Goal: Navigation & Orientation: Find specific page/section

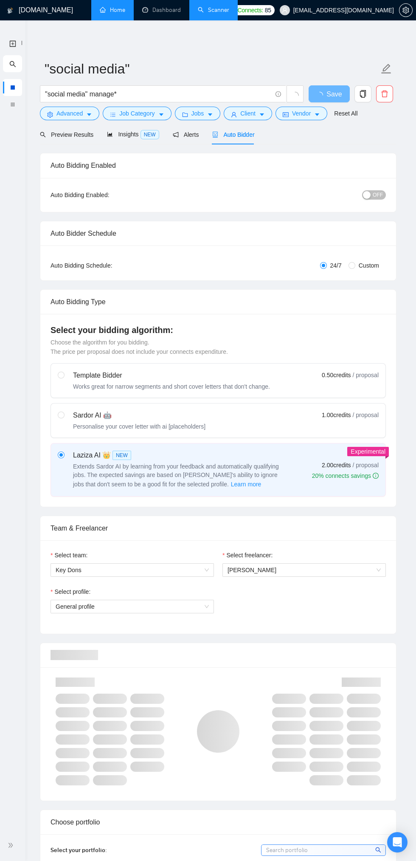
click at [110, 12] on link "Home" at bounding box center [112, 9] width 25 height 7
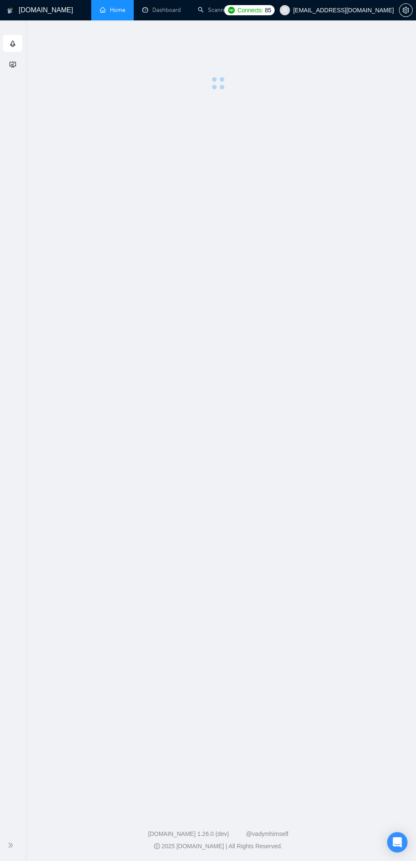
click at [159, 26] on div "GigRadar.io Home Dashboard Scanner Connects: 85 sunnyh0317@gmail.com GigRadar.i…" at bounding box center [218, 430] width 396 height 861
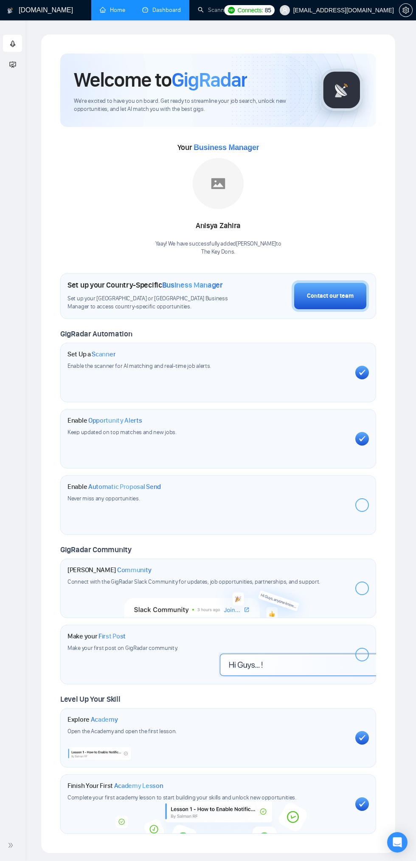
click at [159, 8] on link "Dashboard" at bounding box center [161, 9] width 39 height 7
